Goal: Transaction & Acquisition: Purchase product/service

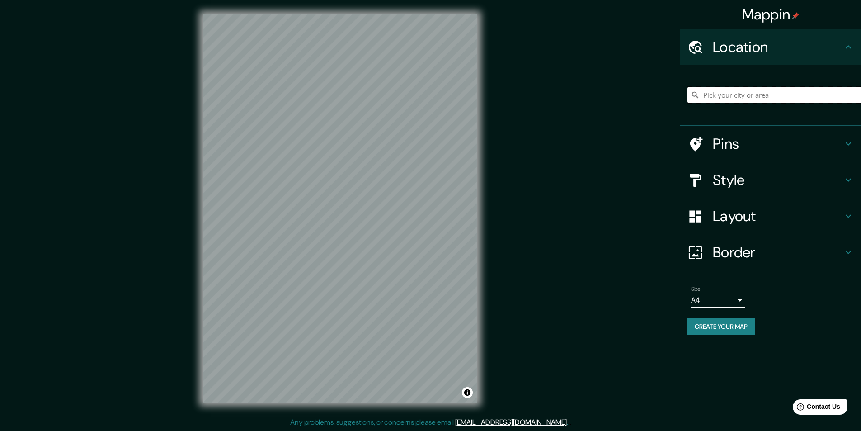
click at [816, 97] on input "Pick your city or area" at bounding box center [774, 95] width 174 height 16
click at [847, 92] on input "[GEOGRAPHIC_DATA], [GEOGRAPHIC_DATA]" at bounding box center [774, 95] width 174 height 16
drag, startPoint x: 839, startPoint y: 98, endPoint x: 634, endPoint y: 74, distance: 205.6
click at [634, 74] on div "Mappin Location [GEOGRAPHIC_DATA], 00187 [GEOGRAPHIC_DATA] [GEOGRAPHIC_DATA], […" at bounding box center [430, 215] width 861 height 431
type input "opolitana de Roma Capital, [GEOGRAPHIC_DATA]"
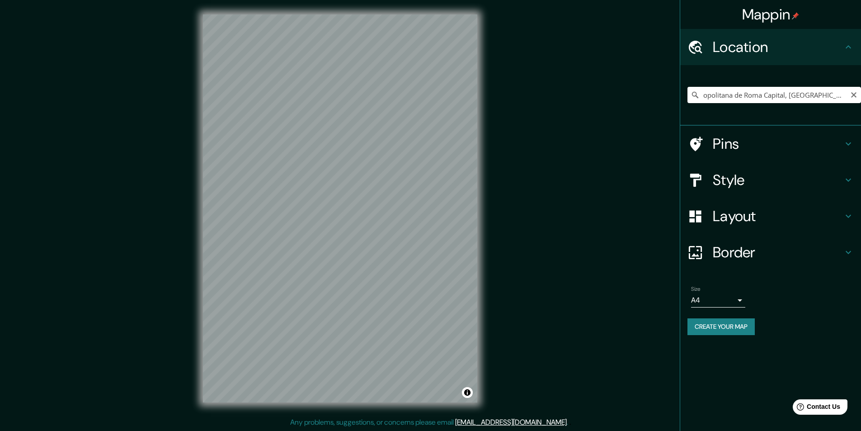
drag, startPoint x: 856, startPoint y: 93, endPoint x: 841, endPoint y: 96, distance: 15.3
click at [854, 92] on icon "Clear" at bounding box center [853, 94] width 7 height 7
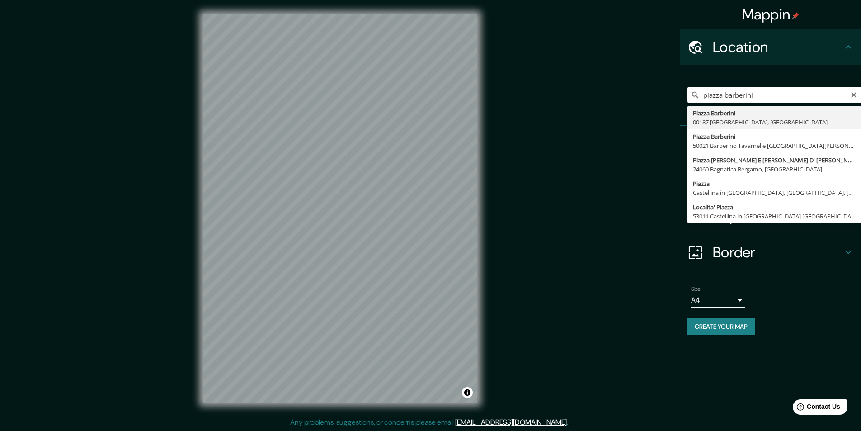
type input "[GEOGRAPHIC_DATA], [GEOGRAPHIC_DATA]"
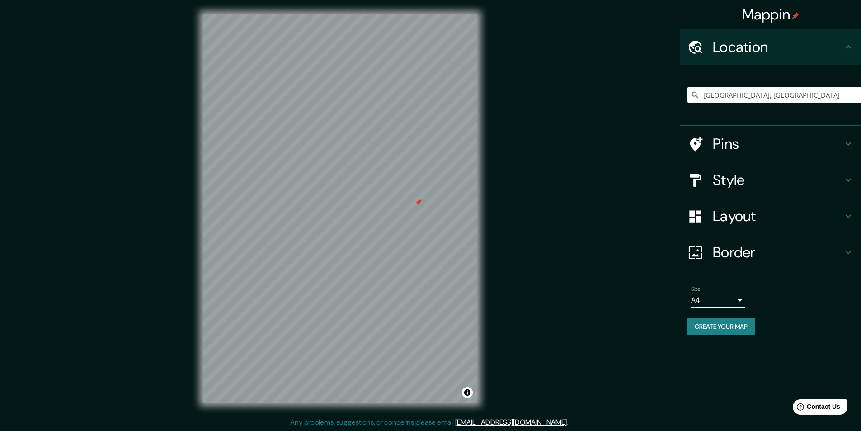
click at [780, 210] on h4 "Layout" at bounding box center [778, 216] width 130 height 18
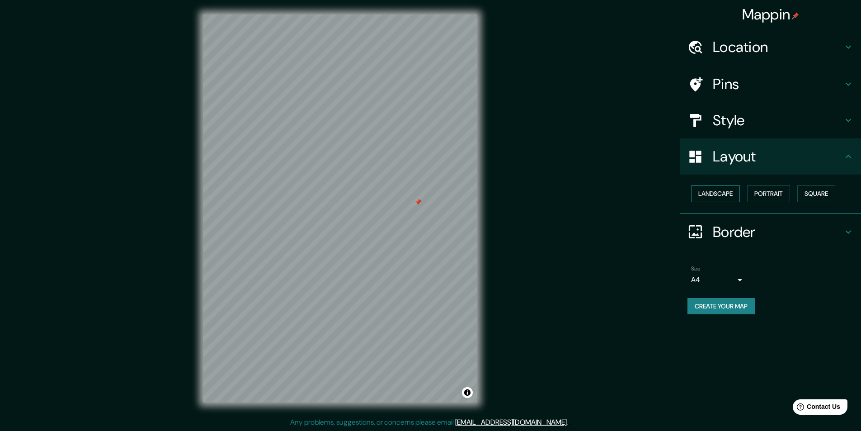
drag, startPoint x: 695, startPoint y: 195, endPoint x: 731, endPoint y: 191, distance: 36.4
click at [696, 195] on button "Landscape" at bounding box center [715, 193] width 49 height 17
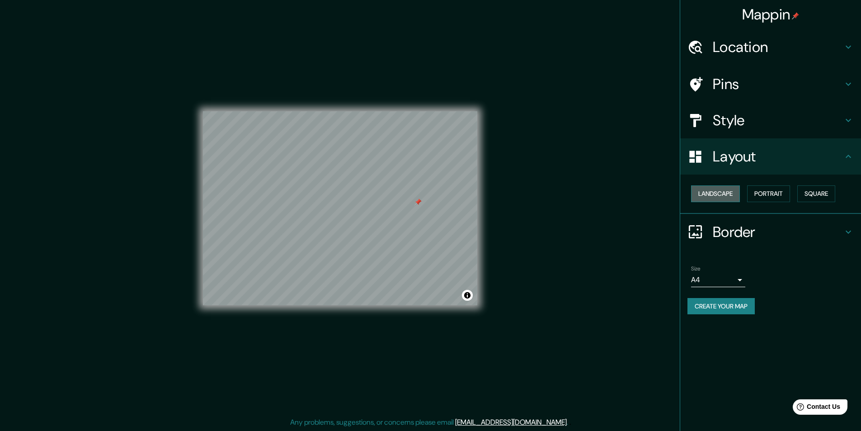
click at [718, 191] on button "Landscape" at bounding box center [715, 193] width 49 height 17
drag, startPoint x: 779, startPoint y: 198, endPoint x: 821, endPoint y: 193, distance: 42.8
click at [781, 198] on button "Portrait" at bounding box center [768, 193] width 43 height 17
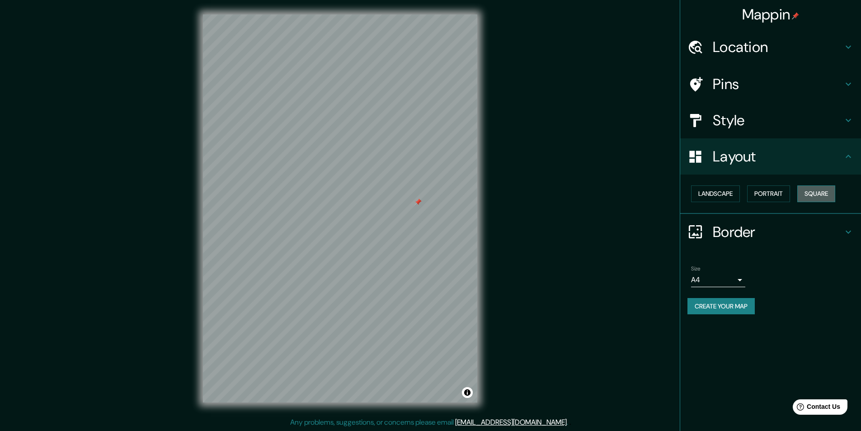
click at [822, 193] on button "Square" at bounding box center [816, 193] width 38 height 17
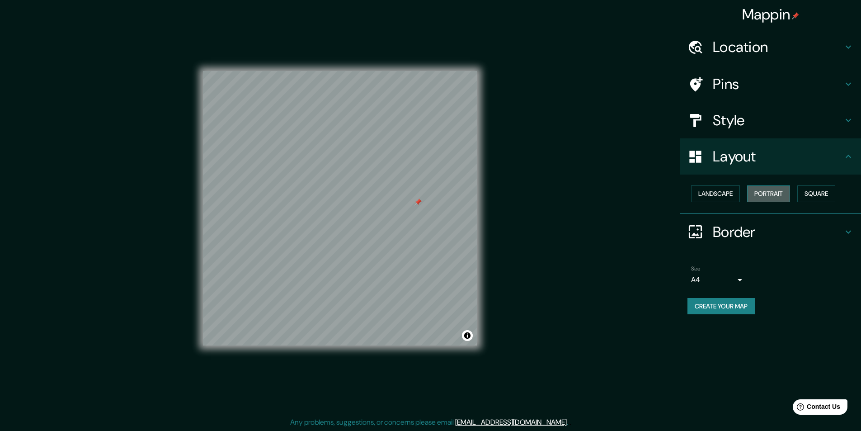
click at [760, 189] on button "Portrait" at bounding box center [768, 193] width 43 height 17
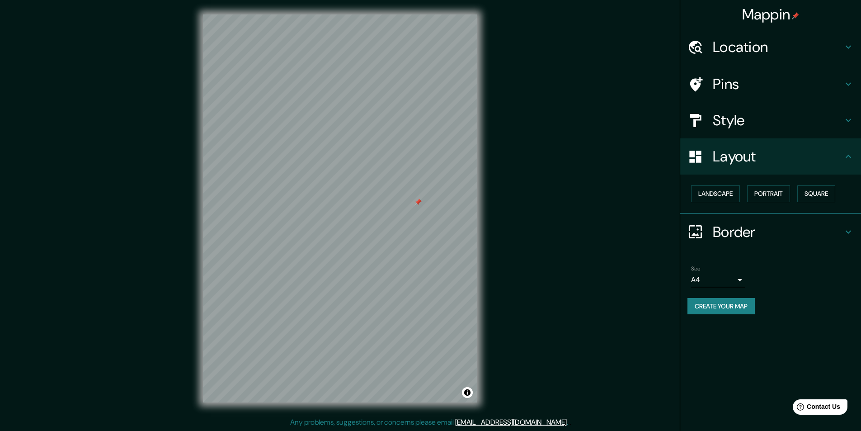
click at [778, 157] on h4 "Layout" at bounding box center [778, 156] width 130 height 18
click at [719, 192] on button "Landscape" at bounding box center [715, 193] width 49 height 17
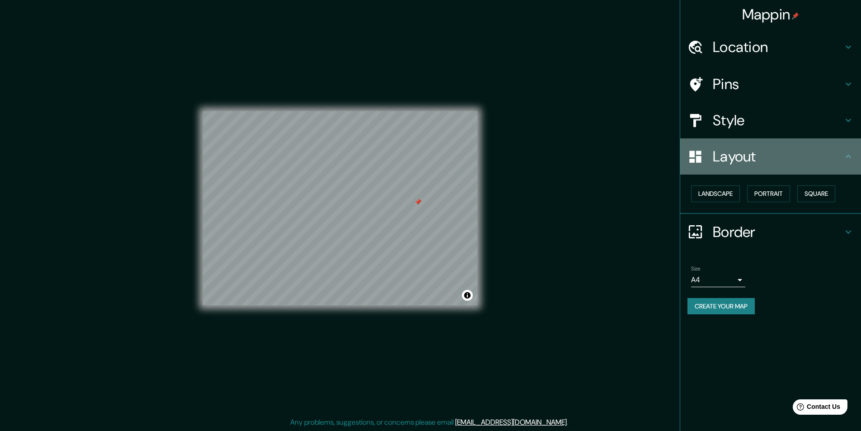
drag, startPoint x: 724, startPoint y: 157, endPoint x: 719, endPoint y: 162, distance: 7.1
click at [725, 157] on h4 "Layout" at bounding box center [778, 156] width 130 height 18
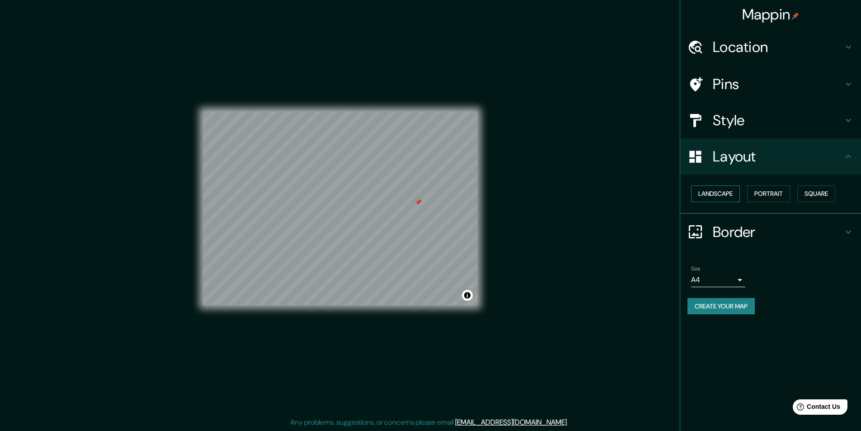
click at [711, 187] on button "Landscape" at bounding box center [715, 193] width 49 height 17
click at [787, 186] on button "Portrait" at bounding box center [768, 193] width 43 height 17
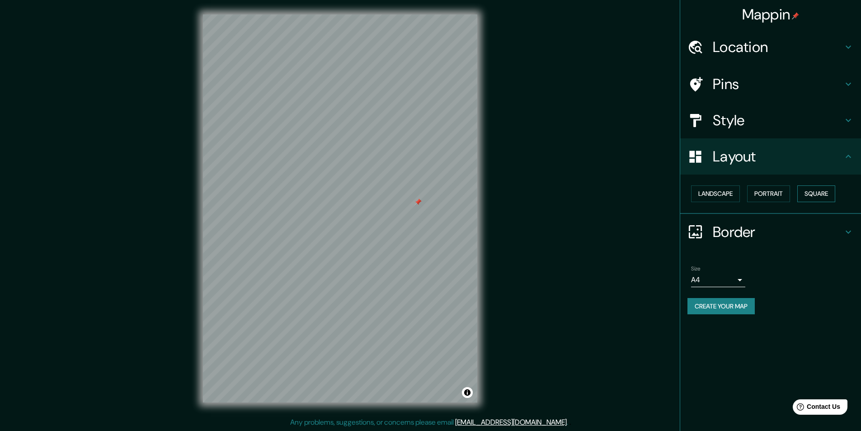
click at [830, 194] on button "Square" at bounding box center [816, 193] width 38 height 17
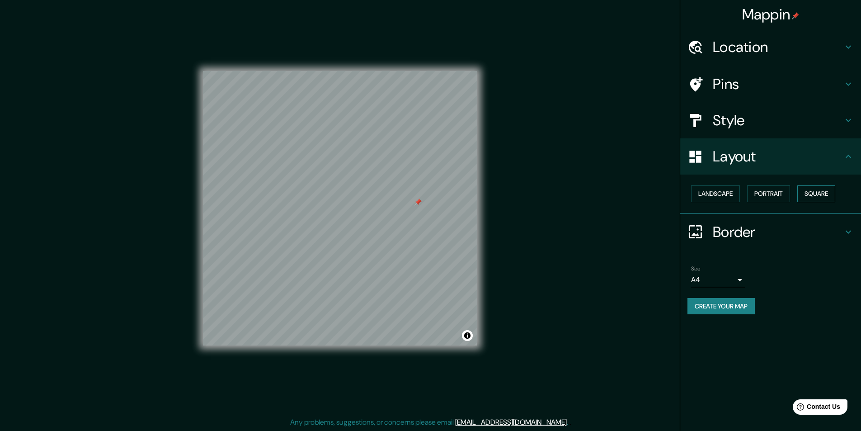
click at [823, 191] on button "Square" at bounding box center [816, 193] width 38 height 17
click at [717, 188] on button "Landscape" at bounding box center [715, 193] width 49 height 17
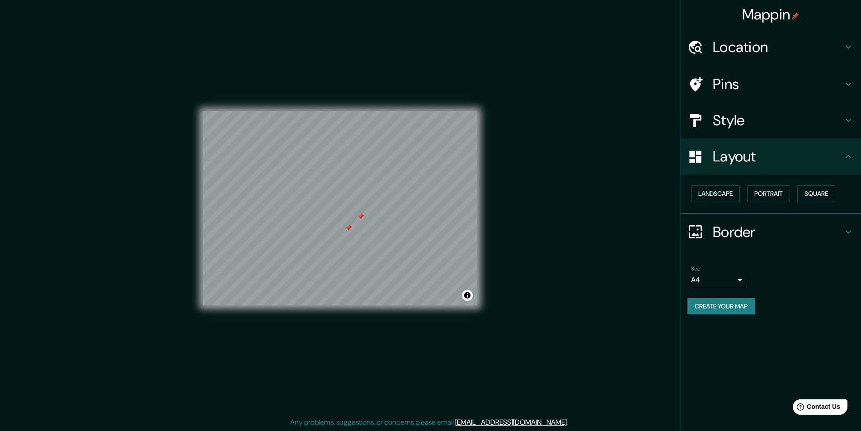
click at [764, 155] on h4 "Layout" at bounding box center [778, 156] width 130 height 18
click at [735, 279] on body "Mappin Location [GEOGRAPHIC_DATA] [GEOGRAPHIC_DATA] [GEOGRAPHIC_DATA], [GEOGRAP…" at bounding box center [430, 215] width 861 height 431
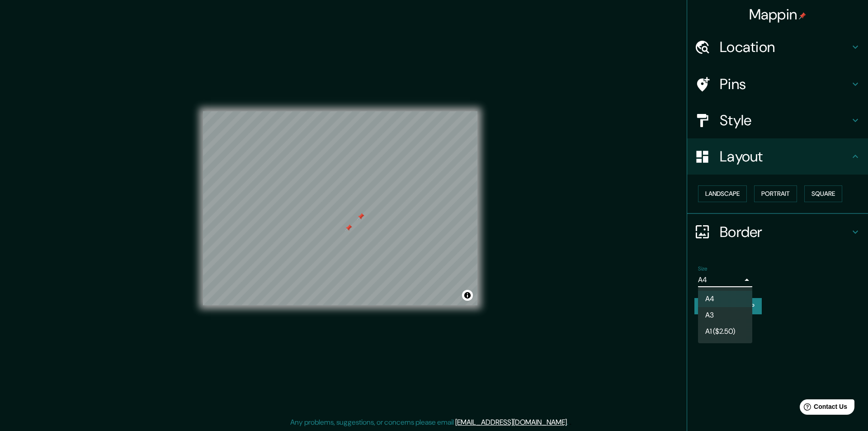
click at [725, 299] on li "A4" at bounding box center [725, 299] width 54 height 16
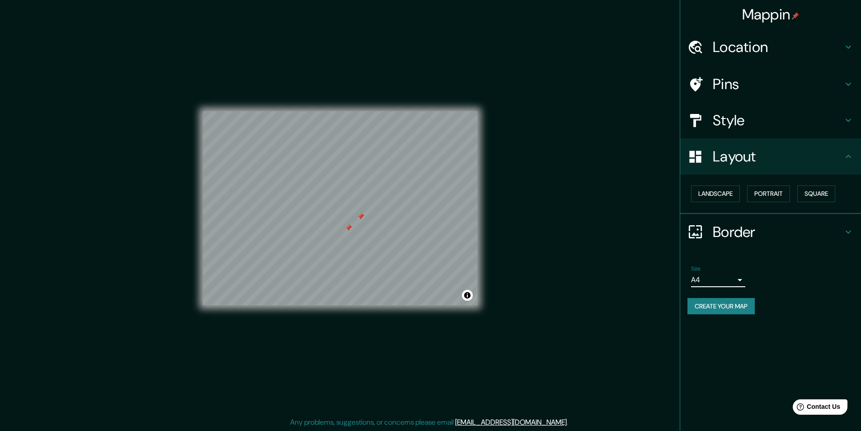
click at [736, 126] on h4 "Style" at bounding box center [778, 120] width 130 height 18
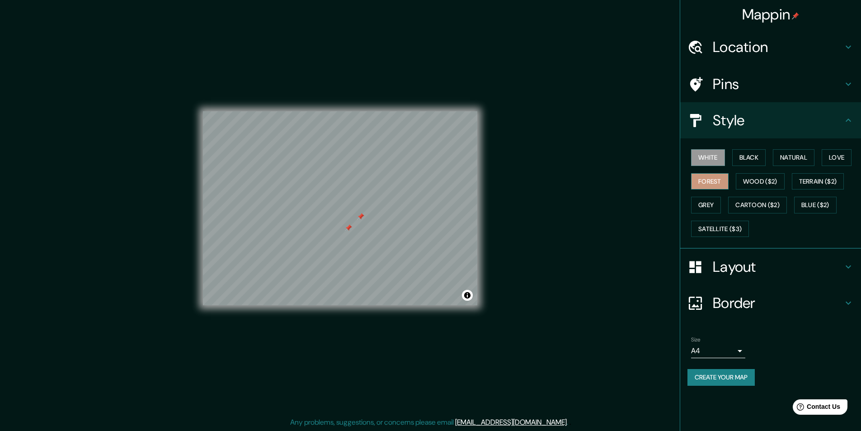
click at [715, 175] on button "Forest" at bounding box center [710, 181] width 38 height 17
click at [710, 206] on button "Grey" at bounding box center [706, 205] width 30 height 17
click at [748, 206] on button "Cartoon ($2)" at bounding box center [757, 205] width 59 height 17
click at [779, 166] on div "White Black Natural Love Forest Wood ($2) Terrain ($2) Grey Cartoon ($2) Blue (…" at bounding box center [774, 192] width 174 height 95
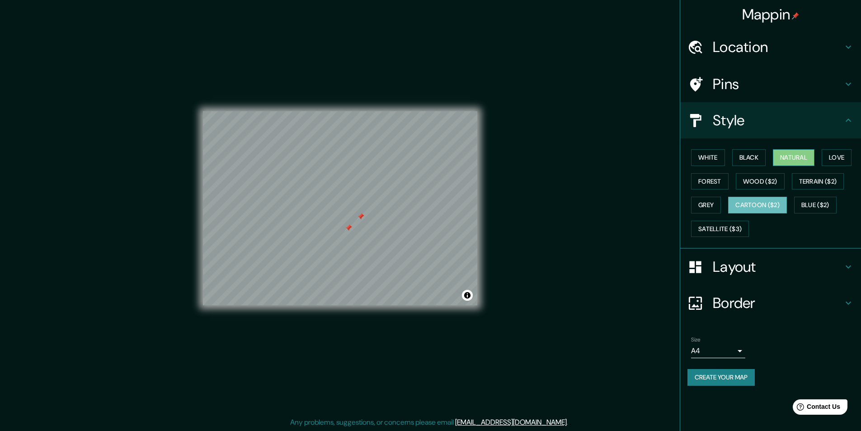
click at [801, 153] on button "Natural" at bounding box center [794, 157] width 42 height 17
click at [754, 156] on button "Black" at bounding box center [749, 157] width 34 height 17
click at [531, 167] on div "Mappin Location [GEOGRAPHIC_DATA] [GEOGRAPHIC_DATA] [GEOGRAPHIC_DATA], [GEOGRAP…" at bounding box center [430, 215] width 861 height 431
drag, startPoint x: 412, startPoint y: 203, endPoint x: 379, endPoint y: 225, distance: 39.9
click at [385, 225] on div at bounding box center [388, 221] width 7 height 7
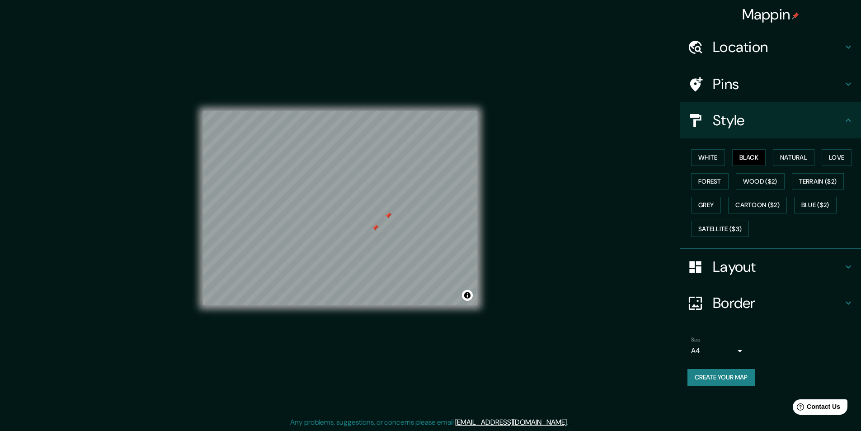
click at [746, 78] on h4 "Pins" at bounding box center [778, 84] width 130 height 18
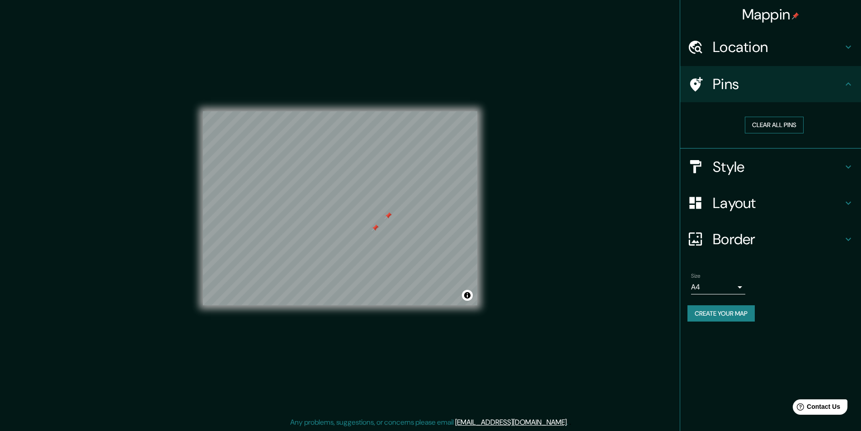
click at [781, 120] on button "Clear all pins" at bounding box center [774, 125] width 59 height 17
click at [789, 83] on h4 "Pins" at bounding box center [778, 84] width 130 height 18
drag, startPoint x: 369, startPoint y: 201, endPoint x: 333, endPoint y: 204, distance: 35.4
click at [333, 204] on div at bounding box center [334, 201] width 7 height 7
click at [741, 309] on button "Create your map" at bounding box center [720, 313] width 67 height 17
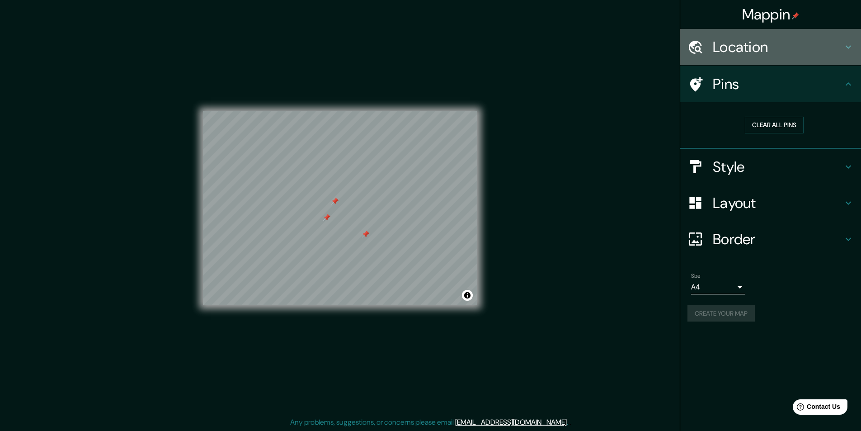
click at [775, 41] on h4 "Location" at bounding box center [778, 47] width 130 height 18
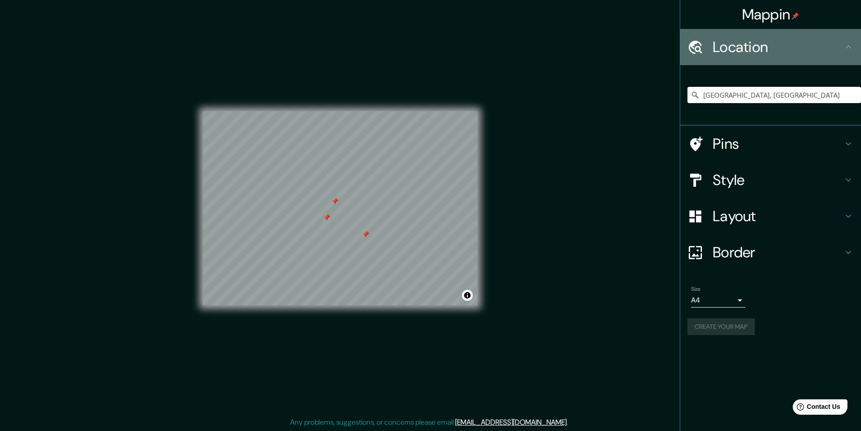
click at [775, 41] on h4 "Location" at bounding box center [778, 47] width 130 height 18
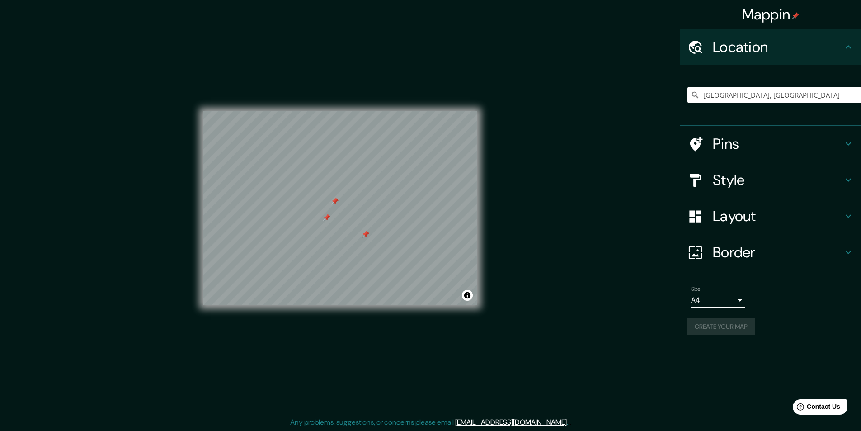
click at [745, 139] on h4 "Pins" at bounding box center [778, 144] width 130 height 18
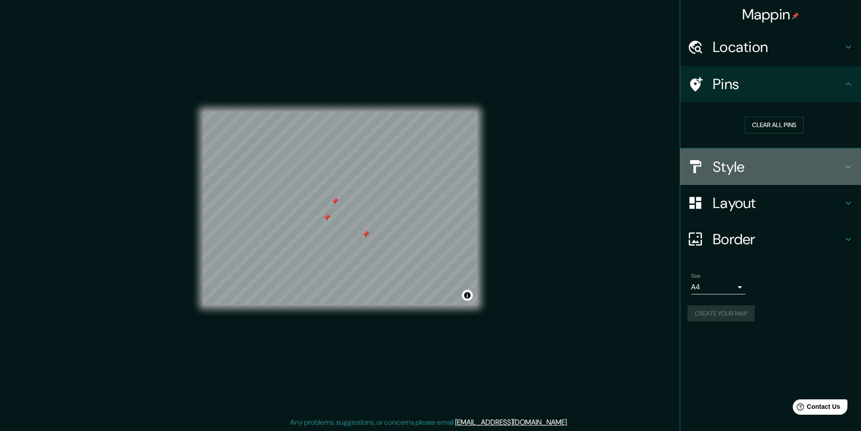
click at [736, 167] on h4 "Style" at bounding box center [778, 167] width 130 height 18
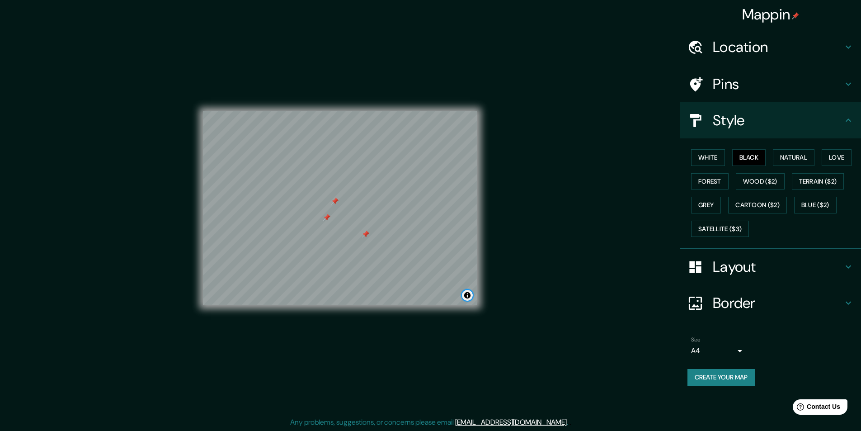
click at [467, 296] on button "Toggle attribution" at bounding box center [467, 295] width 11 height 11
click at [744, 378] on button "Create your map" at bounding box center [720, 377] width 67 height 17
click at [464, 295] on button "Toggle attribution" at bounding box center [467, 295] width 11 height 11
click at [743, 231] on button "Satellite ($3)" at bounding box center [720, 229] width 58 height 17
click at [738, 79] on h4 "Pins" at bounding box center [778, 84] width 130 height 18
